Goal: Task Accomplishment & Management: Complete application form

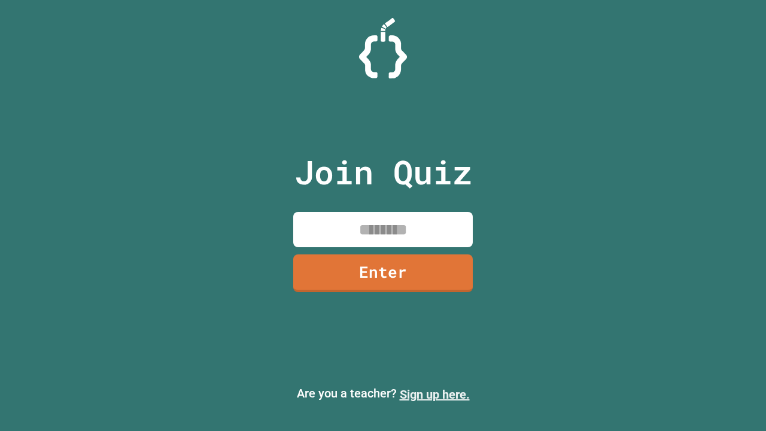
click at [435, 395] on link "Sign up here." at bounding box center [435, 394] width 70 height 14
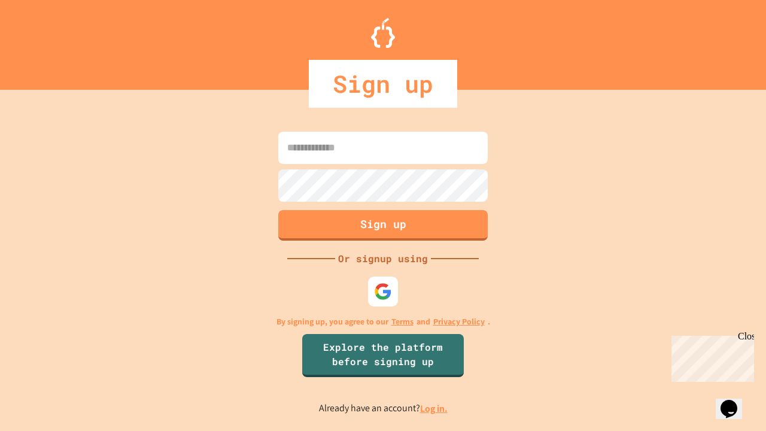
click at [435, 408] on link "Log in." at bounding box center [434, 408] width 28 height 13
